Goal: Navigation & Orientation: Find specific page/section

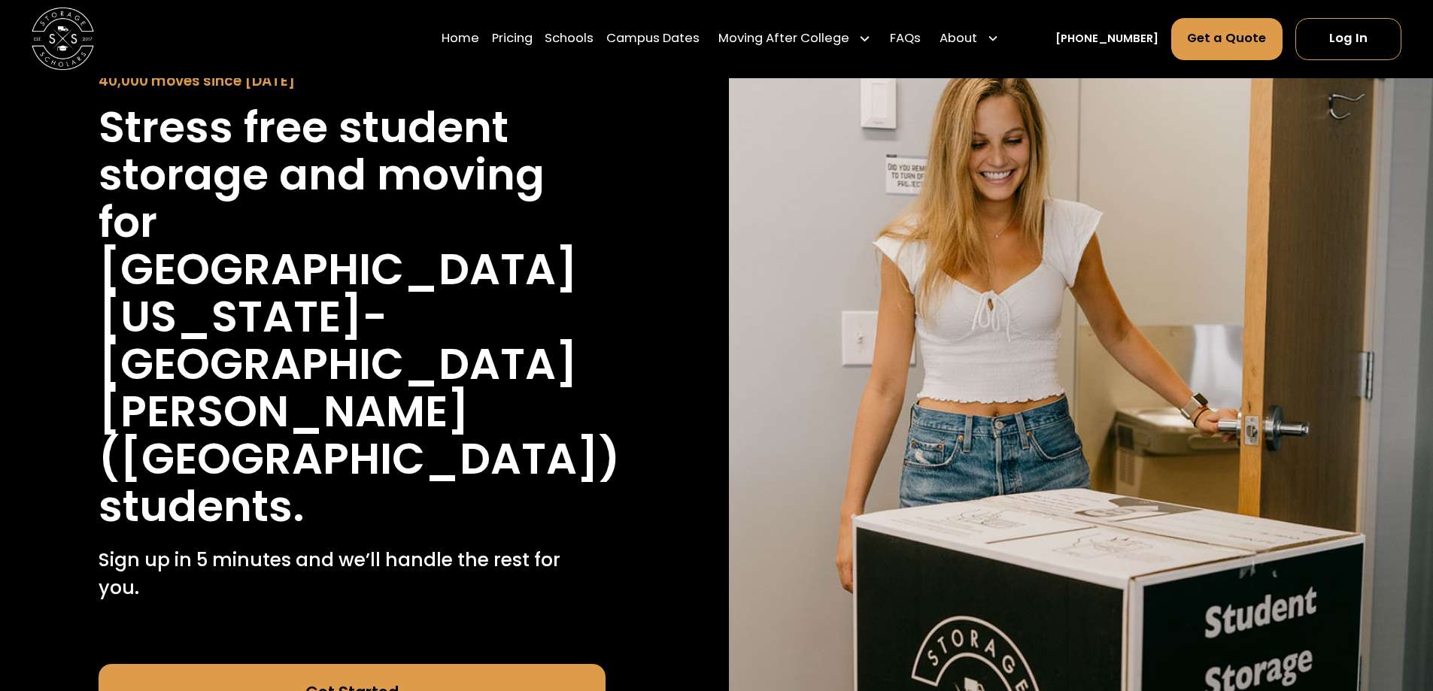
scroll to position [301, 0]
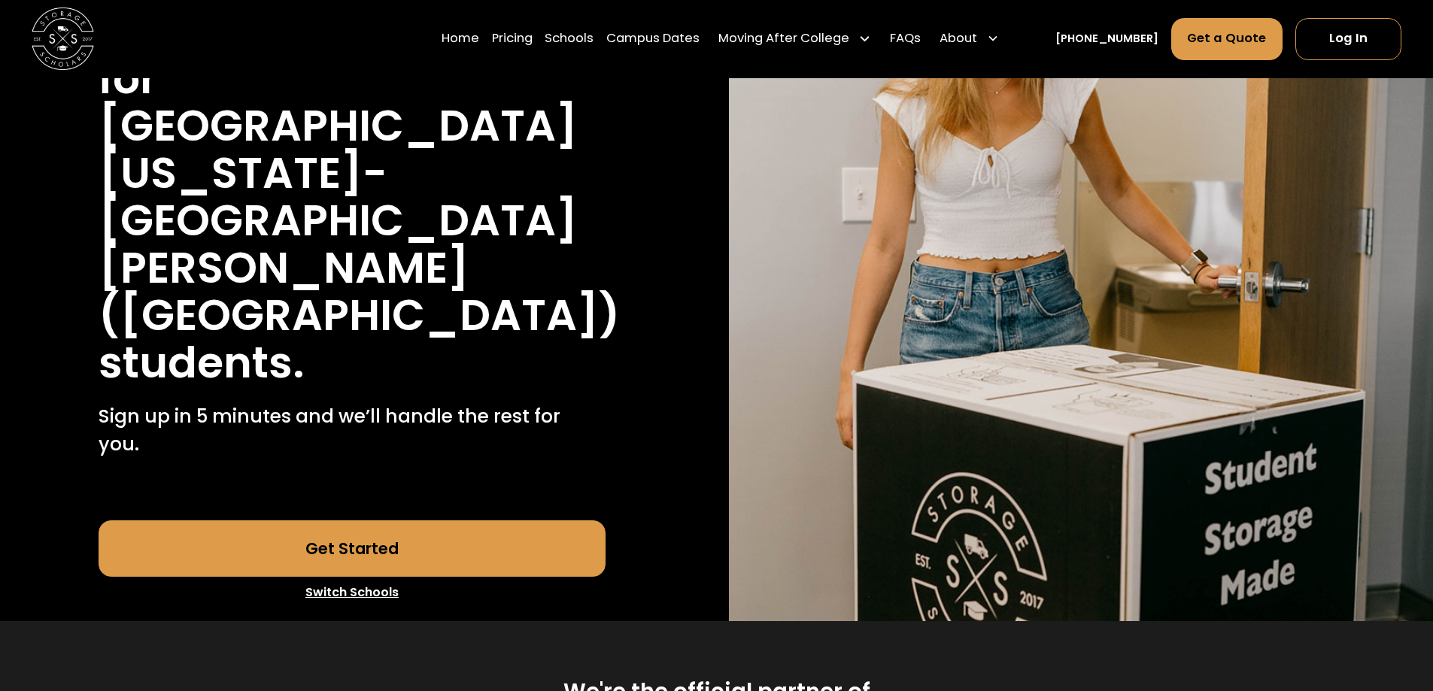
click at [388, 577] on link "Switch Schools" at bounding box center [352, 593] width 507 height 32
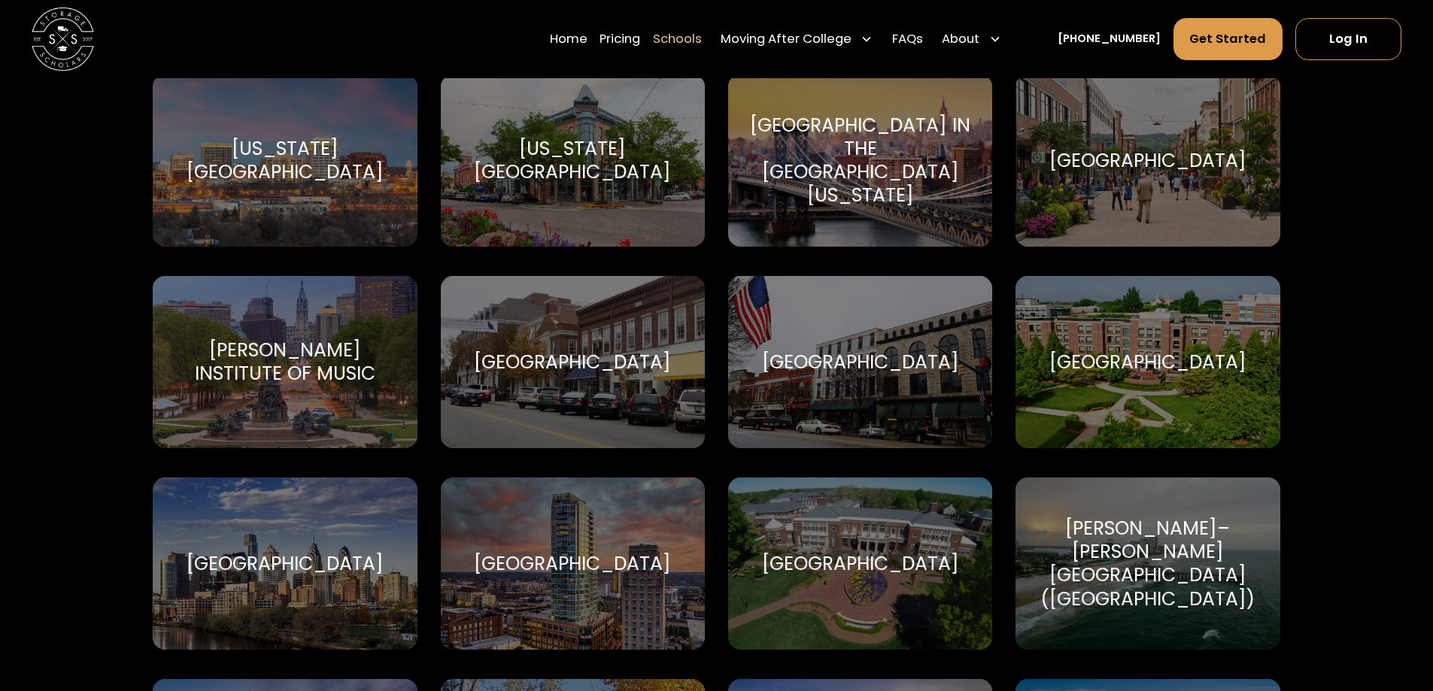
scroll to position [2256, 0]
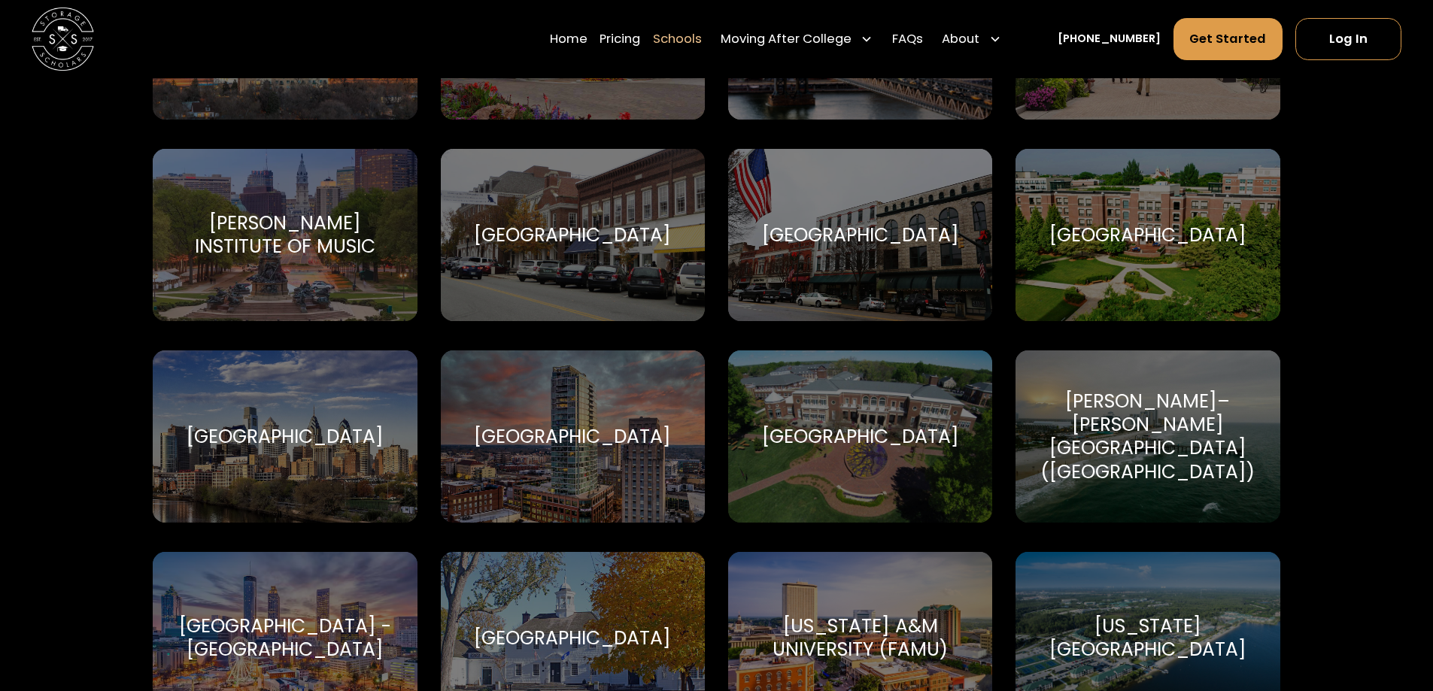
click at [1178, 241] on div "[GEOGRAPHIC_DATA]" at bounding box center [1147, 234] width 197 height 23
